Goal: Information Seeking & Learning: Find specific fact

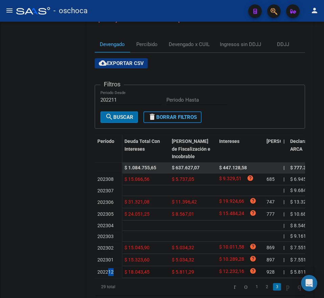
scroll to position [94, 0]
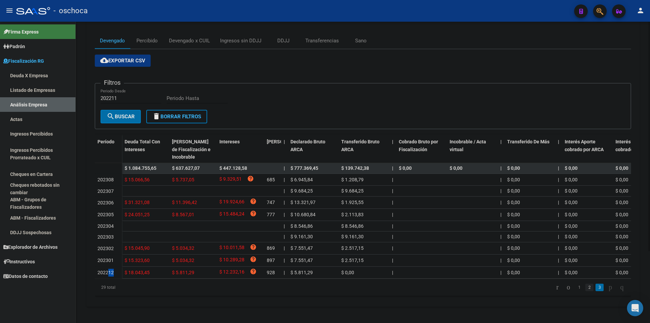
click at [324, 287] on link "2" at bounding box center [590, 286] width 8 height 7
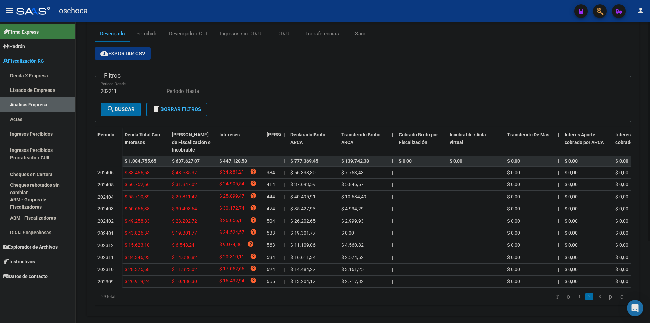
click at [257, 297] on div "29 total 1 2 3" at bounding box center [363, 296] width 536 height 17
click at [324, 298] on link "1" at bounding box center [579, 296] width 8 height 7
click at [324, 298] on link "3" at bounding box center [600, 296] width 8 height 7
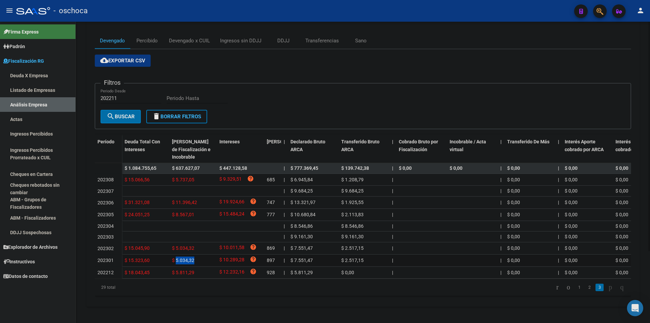
drag, startPoint x: 175, startPoint y: 255, endPoint x: 201, endPoint y: 252, distance: 25.5
click at [201, 256] on div "$ 5.034,32" at bounding box center [193, 260] width 42 height 8
copy span "5.034,32"
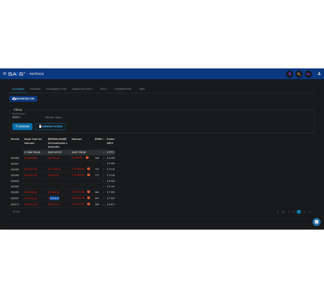
scroll to position [119, 0]
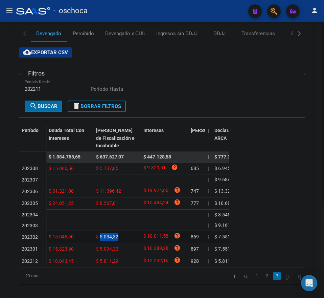
drag, startPoint x: 120, startPoint y: 238, endPoint x: 101, endPoint y: 237, distance: 19.0
click at [101, 237] on div "$ 5.034,32" at bounding box center [117, 237] width 42 height 8
copy span "5.034,32"
drag, startPoint x: 118, startPoint y: 205, endPoint x: 101, endPoint y: 204, distance: 17.6
click at [101, 204] on div "$ 8.567,01" at bounding box center [117, 203] width 42 height 8
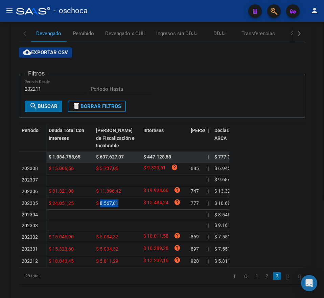
copy span "8.567,01"
drag, startPoint x: 120, startPoint y: 191, endPoint x: 100, endPoint y: 189, distance: 20.7
click at [100, 189] on span "$ 11.396,42" at bounding box center [108, 190] width 25 height 5
copy span "11.396,42"
drag, startPoint x: 118, startPoint y: 169, endPoint x: 99, endPoint y: 166, distance: 19.2
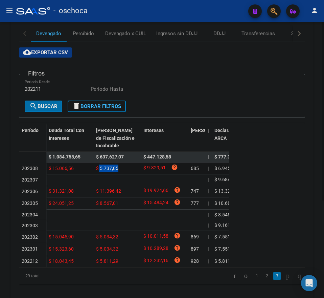
click at [99, 166] on span "$ 5.737,05" at bounding box center [107, 168] width 22 height 5
copy span "5.737,05"
click at [263, 280] on link "2" at bounding box center [267, 275] width 8 height 7
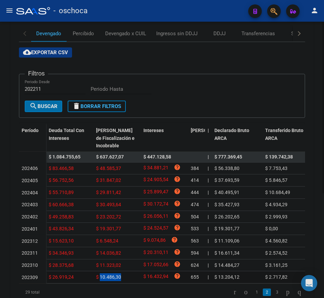
drag, startPoint x: 120, startPoint y: 280, endPoint x: 100, endPoint y: 280, distance: 20.3
click at [100, 280] on span "$ 10.486,30" at bounding box center [108, 276] width 25 height 5
copy span "10.486,30"
drag, startPoint x: 120, startPoint y: 267, endPoint x: 100, endPoint y: 266, distance: 19.7
click at [100, 266] on span "$ 11.323,02" at bounding box center [108, 264] width 25 height 5
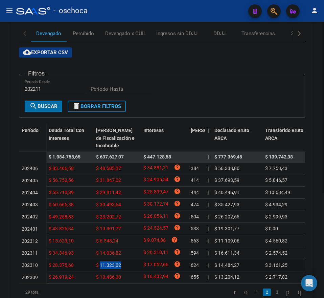
copy span "11.323,02"
click at [122, 252] on div "$ 14.036,82" at bounding box center [117, 253] width 42 height 8
click at [122, 255] on div "$ 14.036,82" at bounding box center [117, 253] width 42 height 8
drag, startPoint x: 120, startPoint y: 254, endPoint x: 100, endPoint y: 255, distance: 19.3
click at [100, 255] on span "$ 14.036,82" at bounding box center [108, 252] width 25 height 5
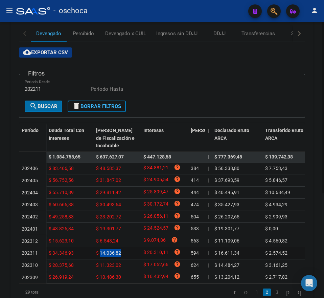
copy span "14.036,82"
drag, startPoint x: 118, startPoint y: 243, endPoint x: 100, endPoint y: 242, distance: 18.0
click at [100, 242] on span "$ 6.548,24" at bounding box center [107, 240] width 22 height 5
copy span "6.548,24"
drag, startPoint x: 120, startPoint y: 230, endPoint x: 99, endPoint y: 232, distance: 21.1
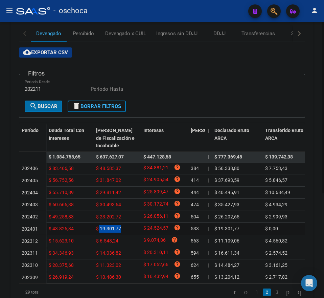
click at [99, 231] on span "$ 19.301,77" at bounding box center [108, 228] width 25 height 5
copy span "19.301,77"
drag, startPoint x: 123, startPoint y: 219, endPoint x: 100, endPoint y: 216, distance: 23.5
click at [100, 216] on div "$ 23.202,72" at bounding box center [117, 217] width 42 height 8
drag, startPoint x: 122, startPoint y: 207, endPoint x: 99, endPoint y: 204, distance: 23.2
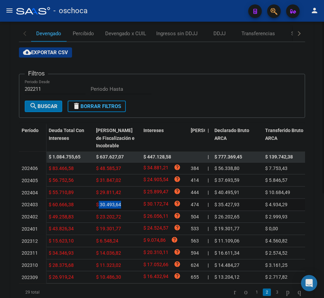
click at [99, 204] on div "$ 30.493,64" at bounding box center [117, 205] width 42 height 8
drag, startPoint x: 121, startPoint y: 194, endPoint x: 100, endPoint y: 193, distance: 20.7
click at [100, 193] on span "$ 29.811,42" at bounding box center [108, 192] width 25 height 5
drag, startPoint x: 122, startPoint y: 179, endPoint x: 101, endPoint y: 181, distance: 20.4
click at [101, 181] on div "$ 31.847,02" at bounding box center [117, 180] width 42 height 8
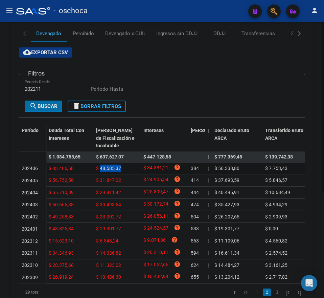
drag, startPoint x: 123, startPoint y: 167, endPoint x: 100, endPoint y: 167, distance: 22.4
click at [100, 167] on div "$ 48.585,37" at bounding box center [117, 169] width 42 height 8
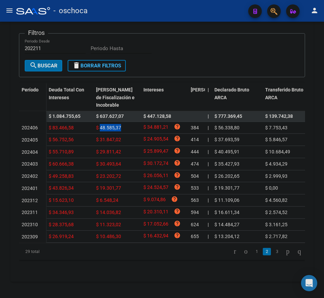
click at [253, 253] on link "1" at bounding box center [257, 251] width 8 height 7
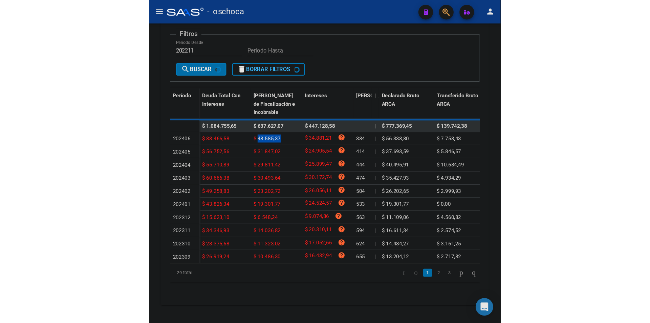
scroll to position [168, 0]
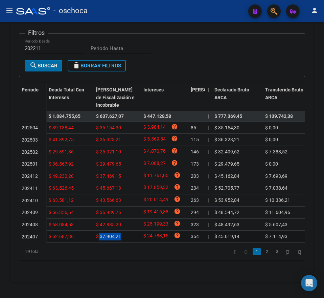
drag, startPoint x: 101, startPoint y: 232, endPoint x: 131, endPoint y: 232, distance: 30.5
click at [131, 233] on div "$ 37.904,21" at bounding box center [117, 237] width 42 height 8
drag, startPoint x: 121, startPoint y: 220, endPoint x: 100, endPoint y: 217, distance: 20.9
click at [100, 221] on div "$ 42.885,20" at bounding box center [117, 225] width 42 height 8
drag, startPoint x: 119, startPoint y: 205, endPoint x: 101, endPoint y: 206, distance: 18.3
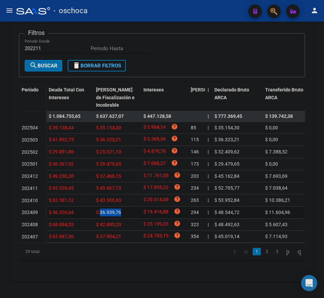
click at [101, 210] on span "$ 36.939,76" at bounding box center [108, 212] width 25 height 5
drag, startPoint x: 122, startPoint y: 193, endPoint x: 100, endPoint y: 191, distance: 22.1
click at [100, 196] on div "$ 43.566,63" at bounding box center [117, 200] width 42 height 8
drag, startPoint x: 120, startPoint y: 183, endPoint x: 101, endPoint y: 178, distance: 19.7
click at [101, 184] on div "$ 45.667,13" at bounding box center [117, 188] width 42 height 8
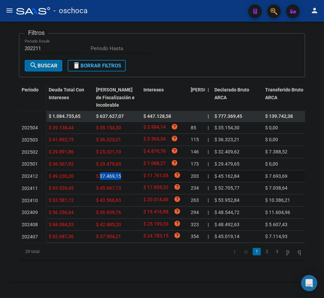
drag, startPoint x: 120, startPoint y: 168, endPoint x: 100, endPoint y: 169, distance: 20.0
click at [100, 173] on span "$ 37.469,15" at bounding box center [108, 175] width 25 height 5
drag, startPoint x: 121, startPoint y: 156, endPoint x: 117, endPoint y: 156, distance: 4.4
click at [117, 160] on div "$ 29.479,65" at bounding box center [117, 164] width 42 height 8
drag, startPoint x: 99, startPoint y: 156, endPoint x: 127, endPoint y: 157, distance: 28.1
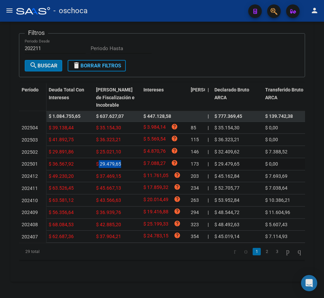
click at [127, 160] on div "$ 29.479,65" at bounding box center [117, 164] width 42 height 8
drag, startPoint x: 121, startPoint y: 144, endPoint x: 99, endPoint y: 143, distance: 22.4
click at [99, 148] on div "$ 25.021,10" at bounding box center [117, 152] width 42 height 8
drag, startPoint x: 120, startPoint y: 130, endPoint x: 101, endPoint y: 133, distance: 18.8
click at [101, 137] on span "$ 36.323,21" at bounding box center [108, 139] width 25 height 5
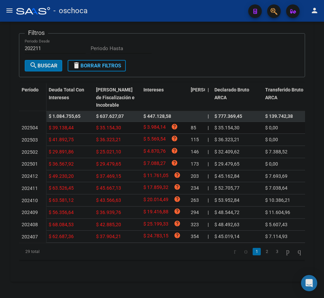
click at [123, 124] on div "$ 35.154,30" at bounding box center [117, 128] width 42 height 8
drag, startPoint x: 120, startPoint y: 118, endPoint x: 99, endPoint y: 119, distance: 20.3
click at [99, 125] on span "$ 35.154,30" at bounding box center [108, 127] width 25 height 5
click at [192, 42] on div "Filtros 202211 Periodo Desde Periodo Hasta" at bounding box center [162, 49] width 275 height 21
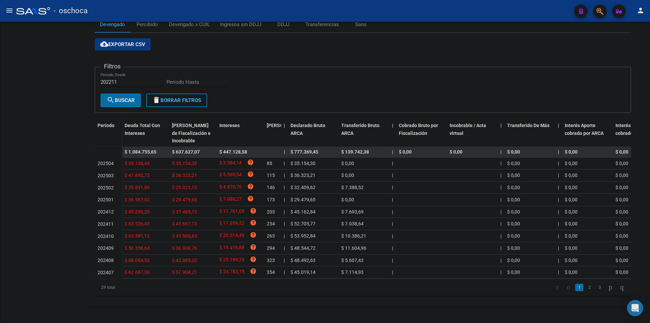
scroll to position [112, 0]
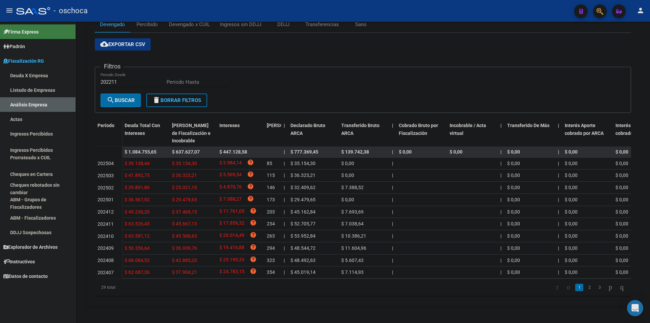
click at [324, 288] on link "1" at bounding box center [579, 286] width 8 height 7
